Goal: Transaction & Acquisition: Purchase product/service

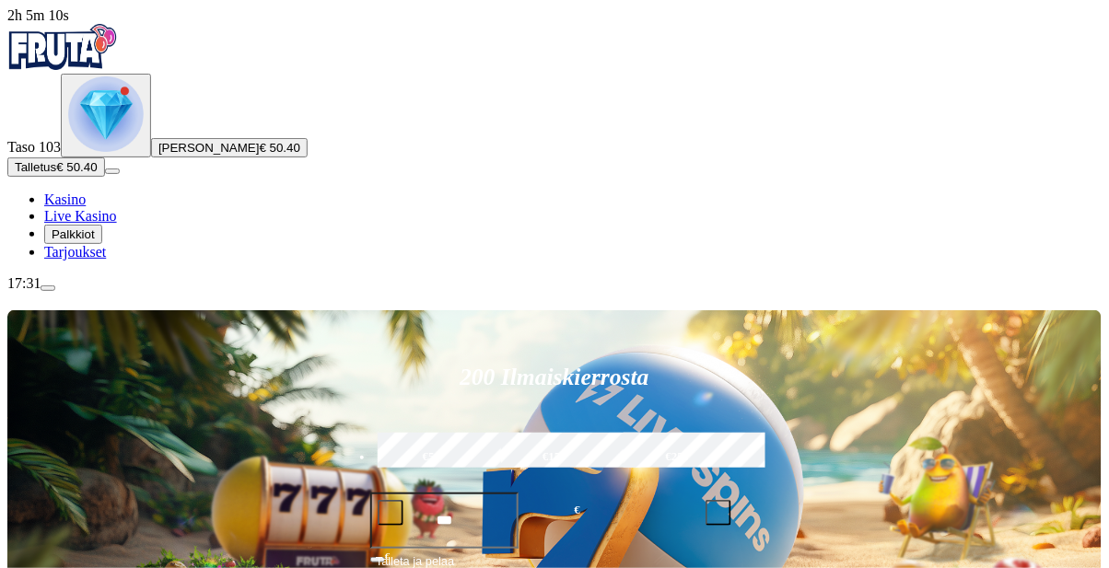
click at [56, 174] on span "Talletus" at bounding box center [35, 167] width 41 height 14
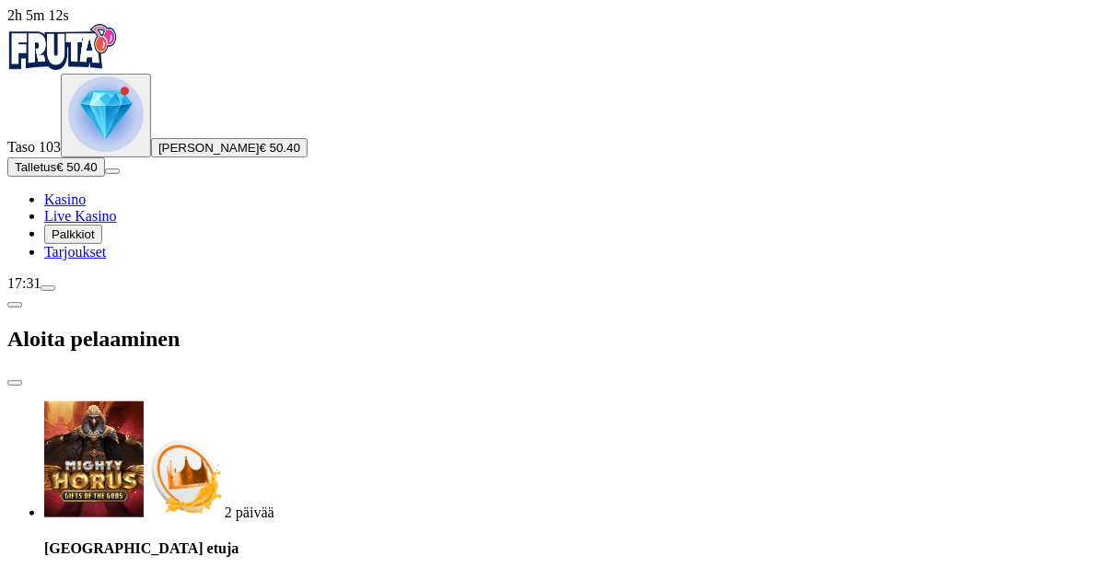
type input "**"
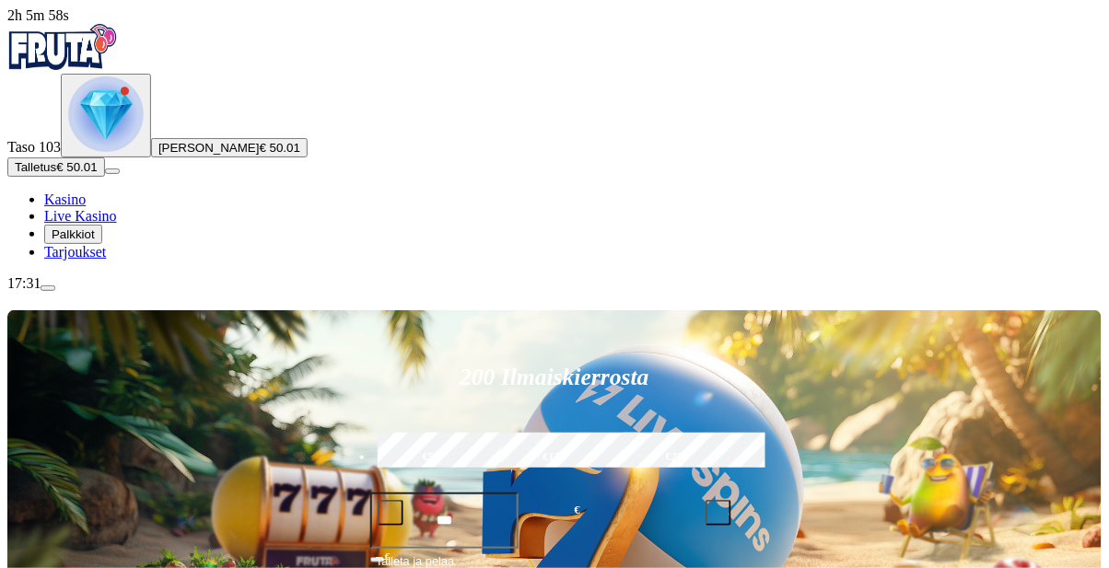
click at [95, 241] on span "Palkkiot" at bounding box center [73, 235] width 43 height 14
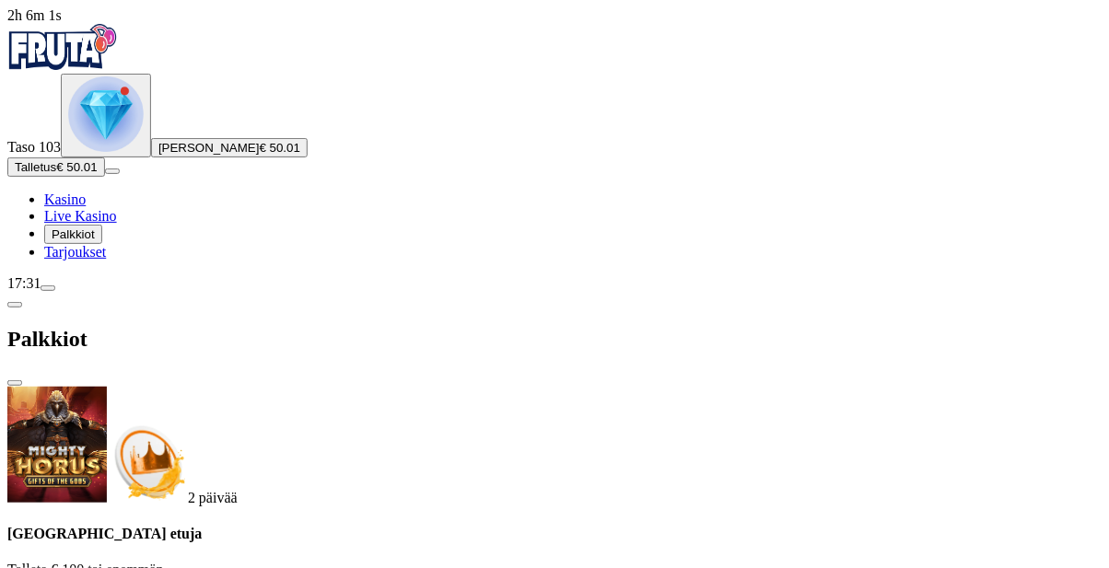
scroll to position [250, 0]
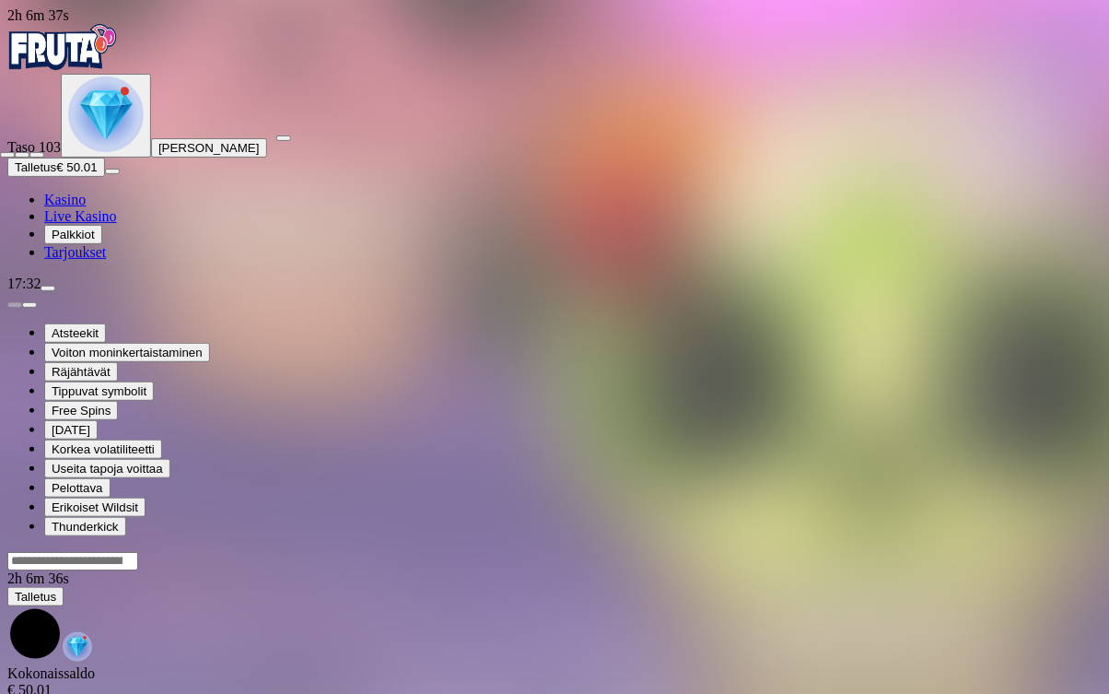
click at [7, 155] on span "close icon" at bounding box center [7, 155] width 0 height 0
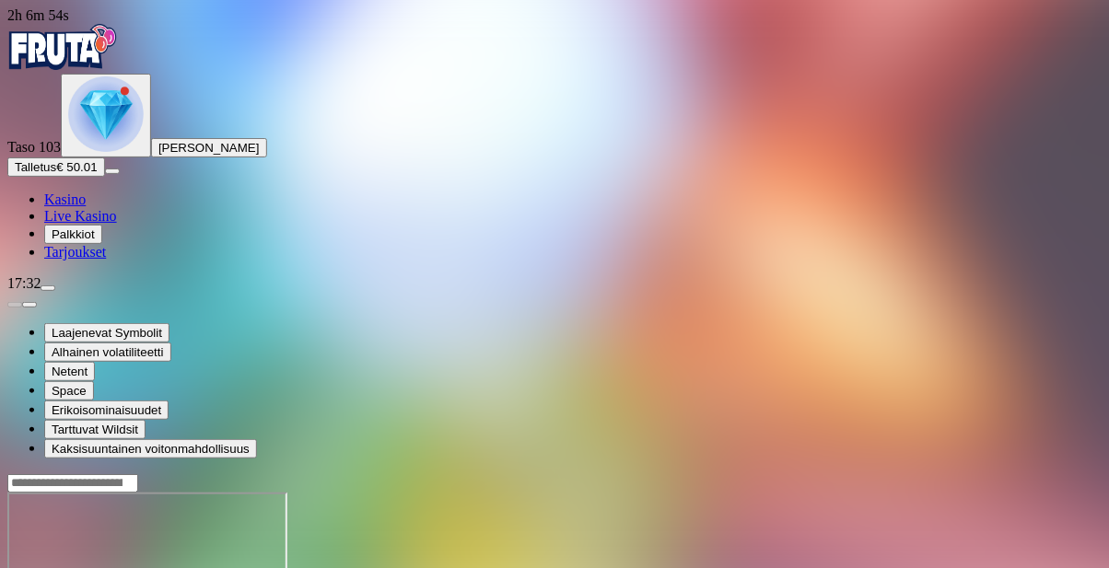
click at [100, 152] on img "Primary" at bounding box center [106, 114] width 76 height 76
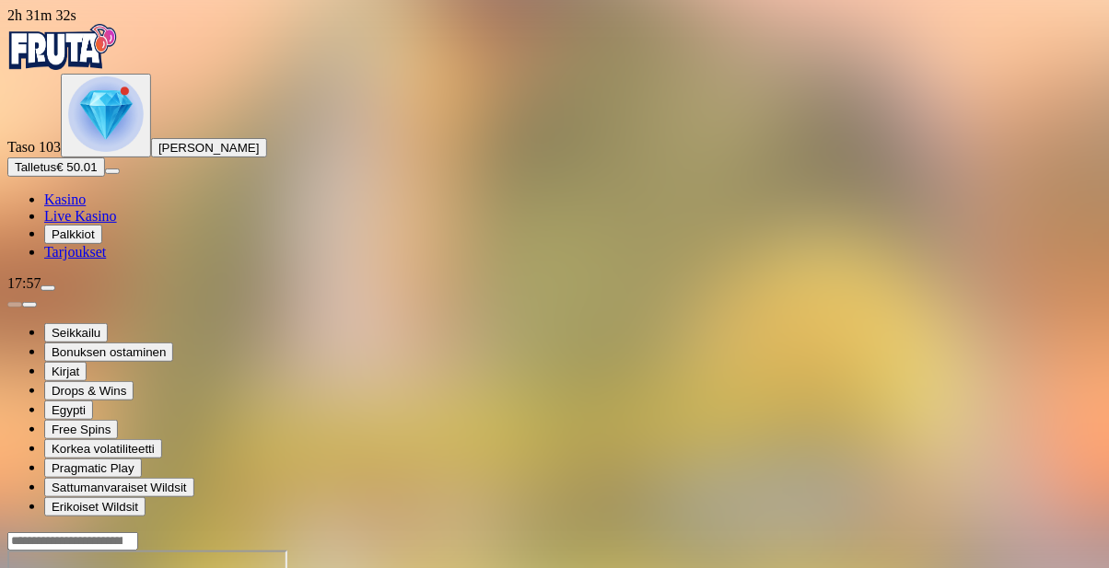
click at [1010, 532] on div at bounding box center [554, 541] width 1095 height 19
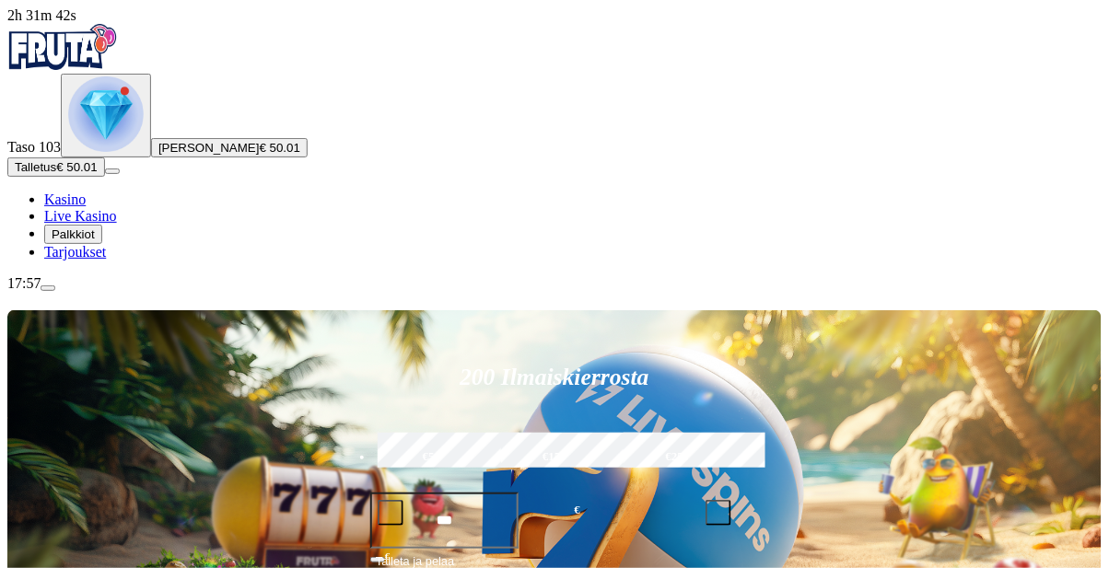
click at [454, 553] on span "Talleta ja pelaa" at bounding box center [415, 569] width 78 height 33
click at [56, 174] on span "Talletus" at bounding box center [35, 167] width 41 height 14
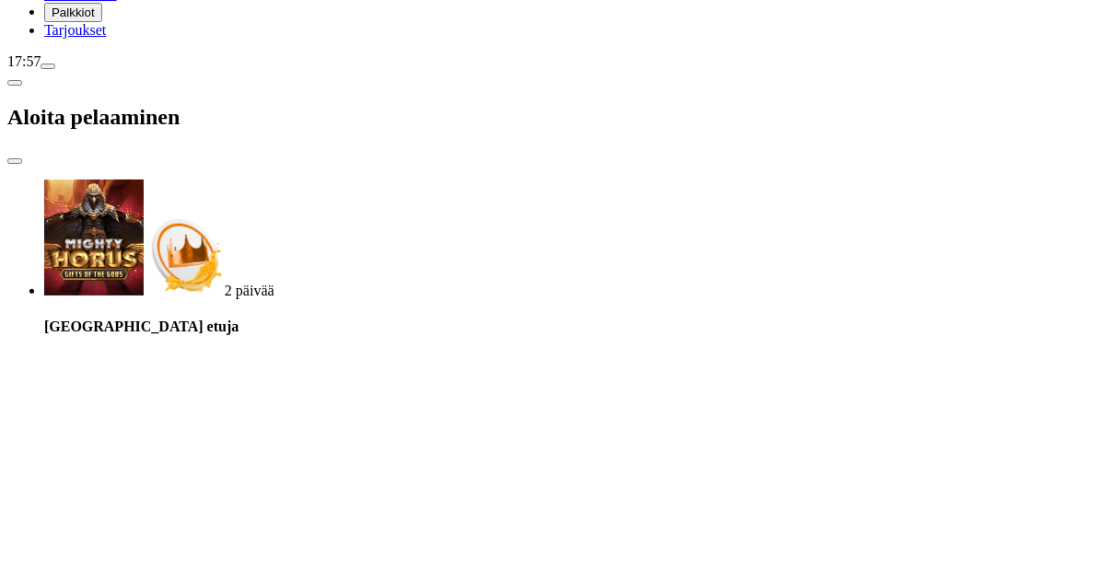
type input "*"
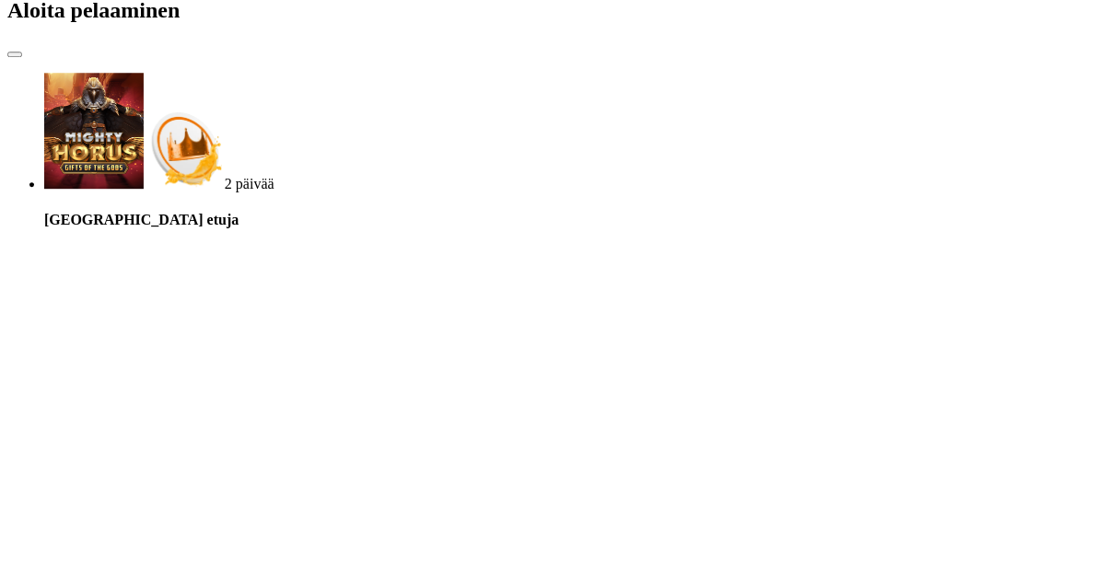
type input "**"
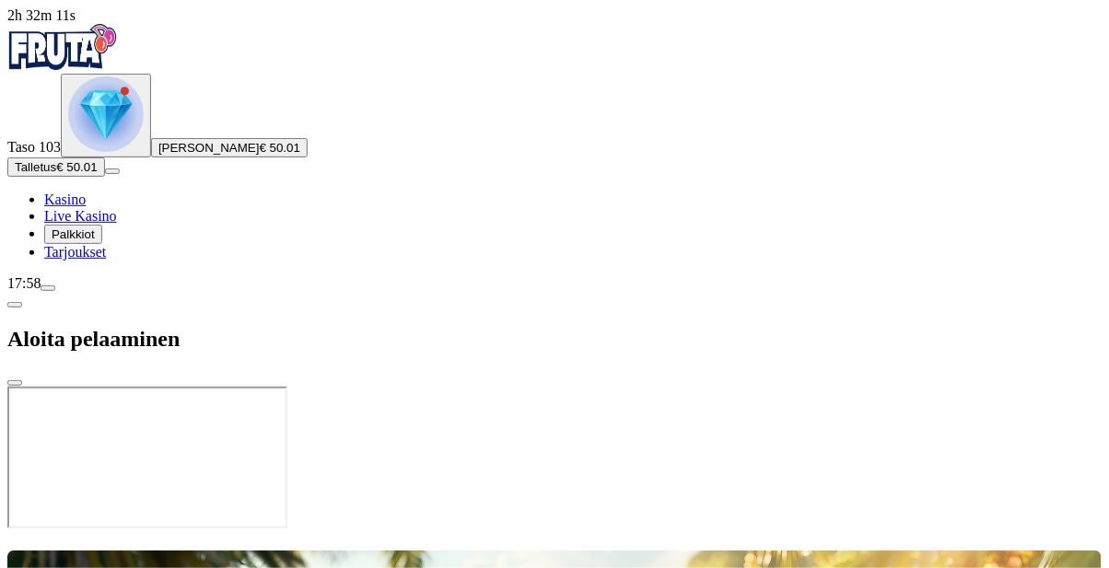
scroll to position [0, 0]
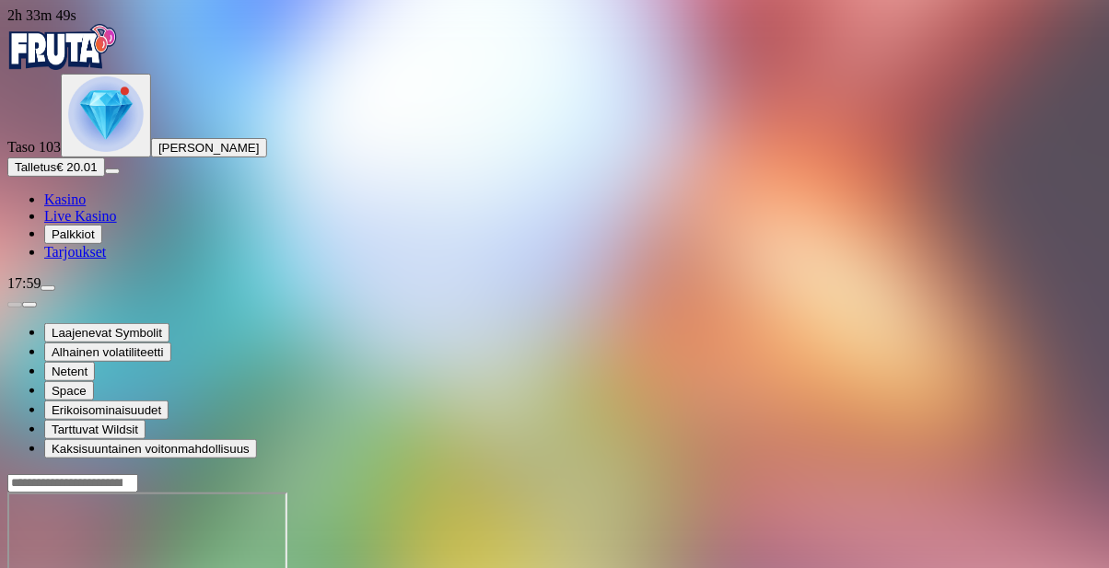
click at [48, 288] on span "menu icon" at bounding box center [48, 288] width 0 height 0
